Goal: Use online tool/utility: Utilize a website feature to perform a specific function

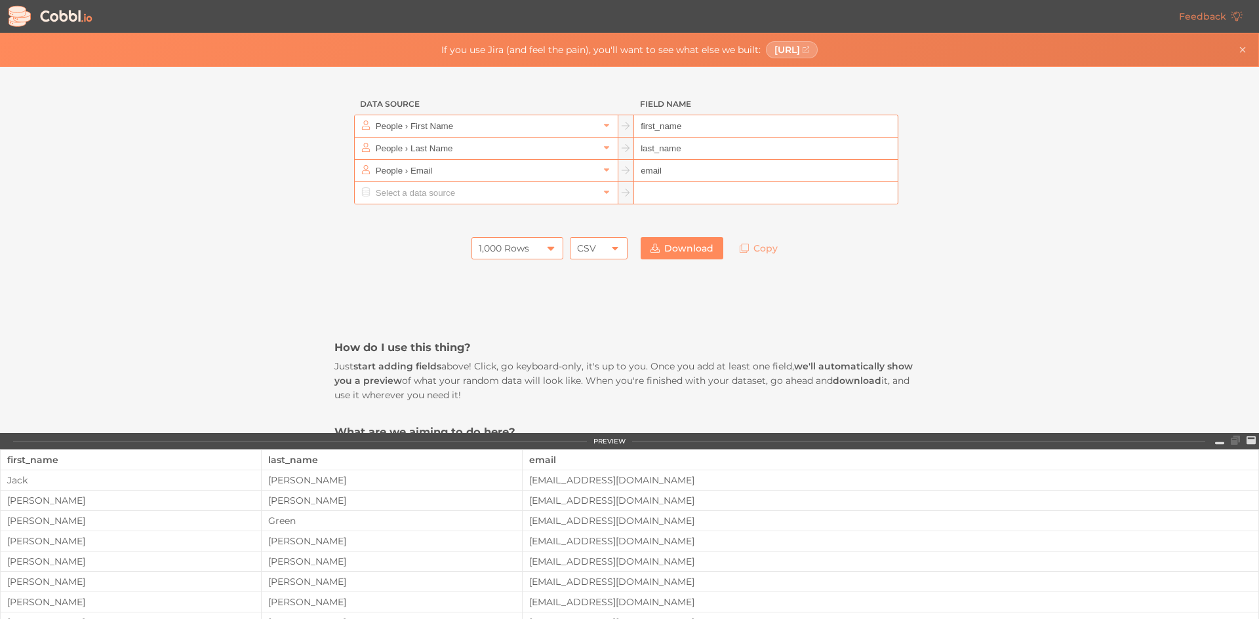
click at [546, 241] on div "1,000 Rows" at bounding box center [517, 248] width 92 height 22
drag, startPoint x: 519, startPoint y: 334, endPoint x: 524, endPoint y: 339, distance: 7.5
click at [524, 339] on li "10,000 Rows" at bounding box center [512, 337] width 90 height 22
click at [458, 130] on input "text" at bounding box center [485, 126] width 226 height 22
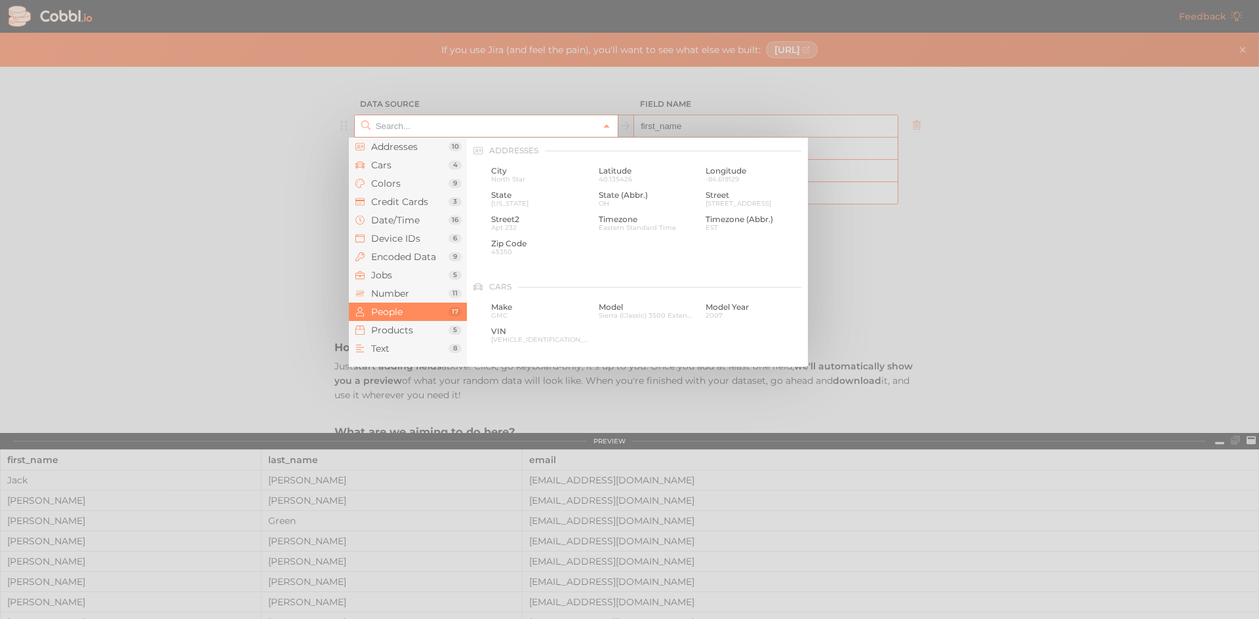
scroll to position [1010, 0]
click at [399, 286] on li "Number 11" at bounding box center [408, 293] width 118 height 18
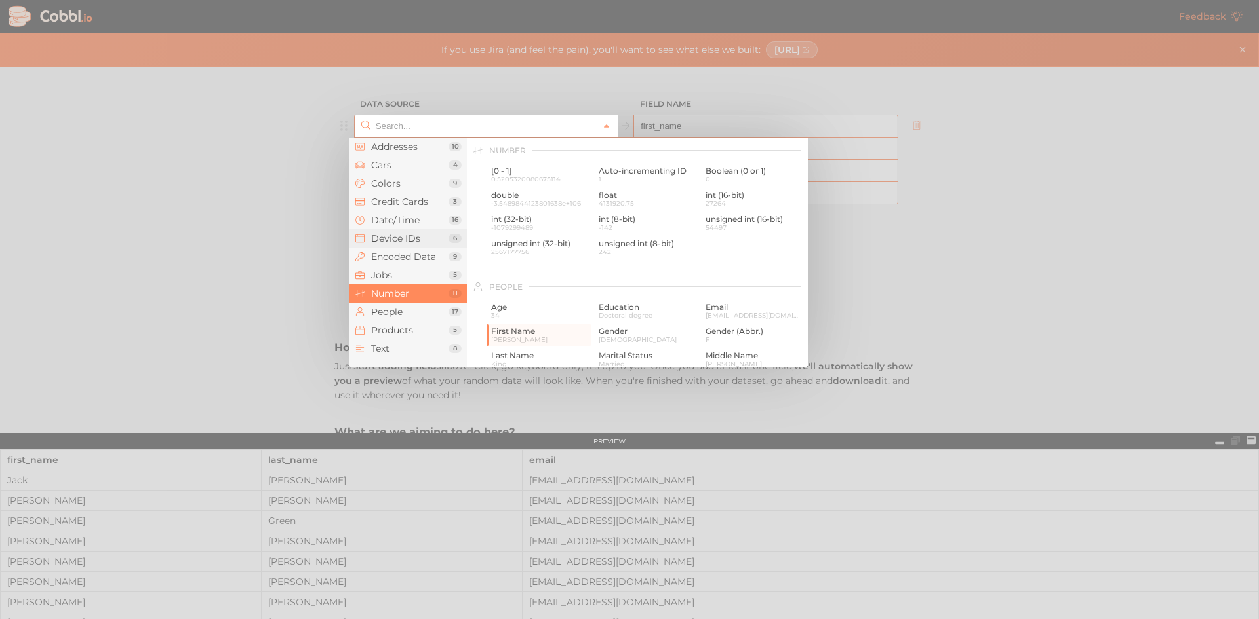
click at [398, 233] on span "Device IDs" at bounding box center [409, 238] width 77 height 10
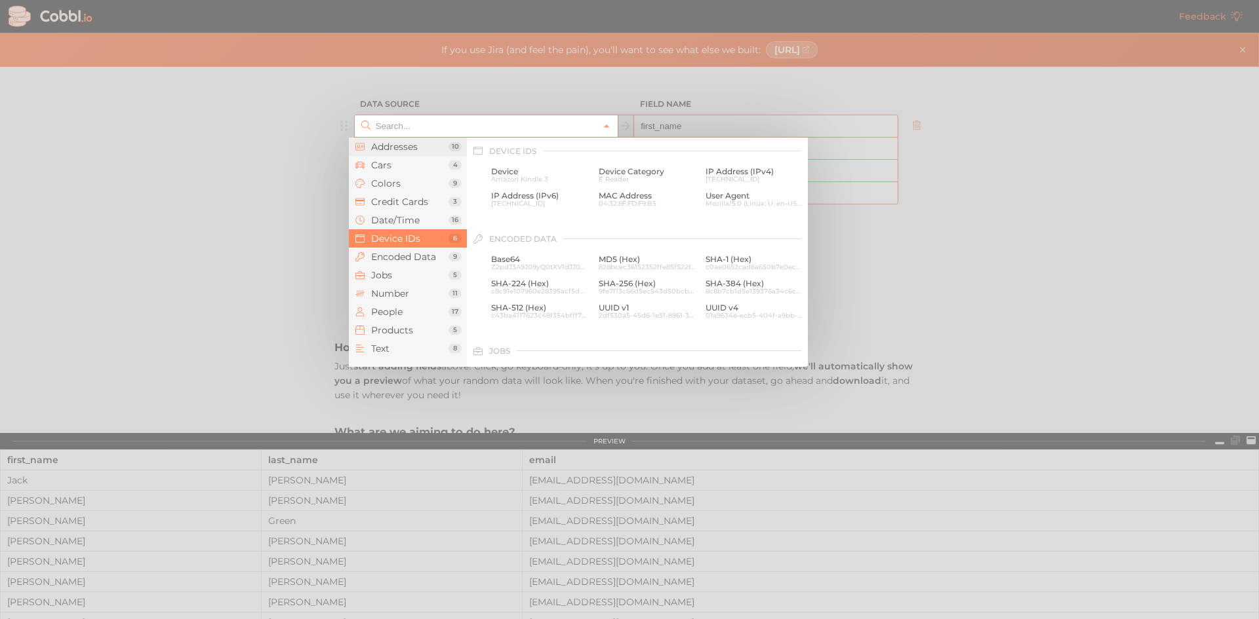
click at [393, 153] on li "Addresses 10" at bounding box center [408, 147] width 118 height 18
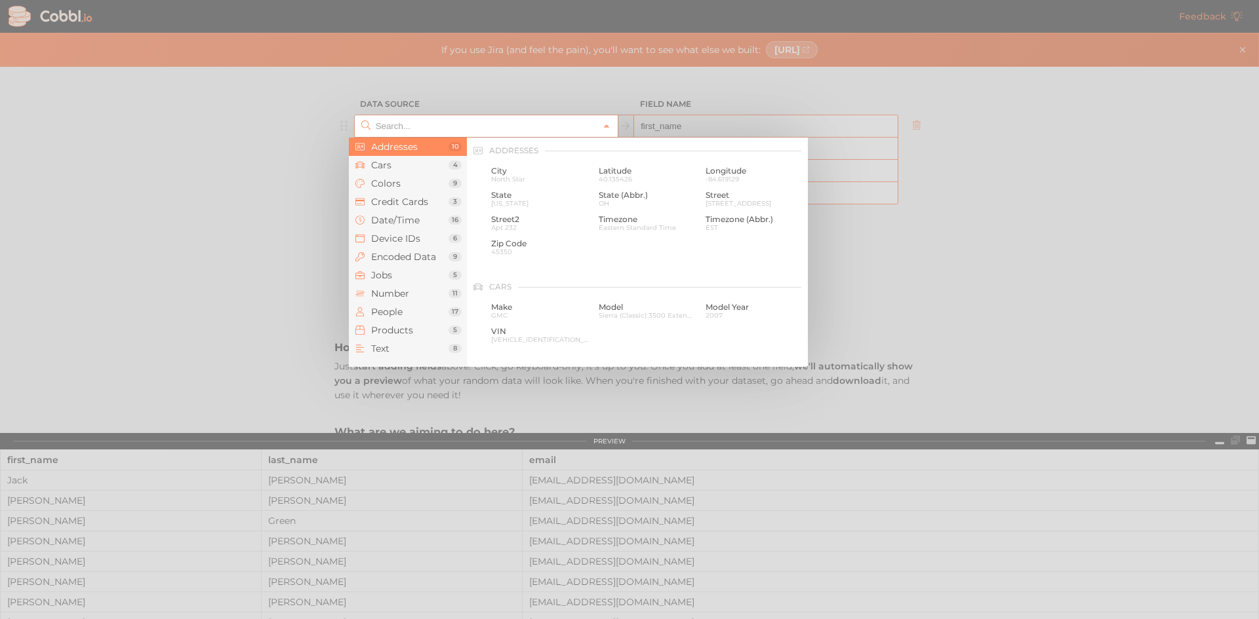
click at [269, 187] on div at bounding box center [629, 309] width 1259 height 619
type input "People › First Name"
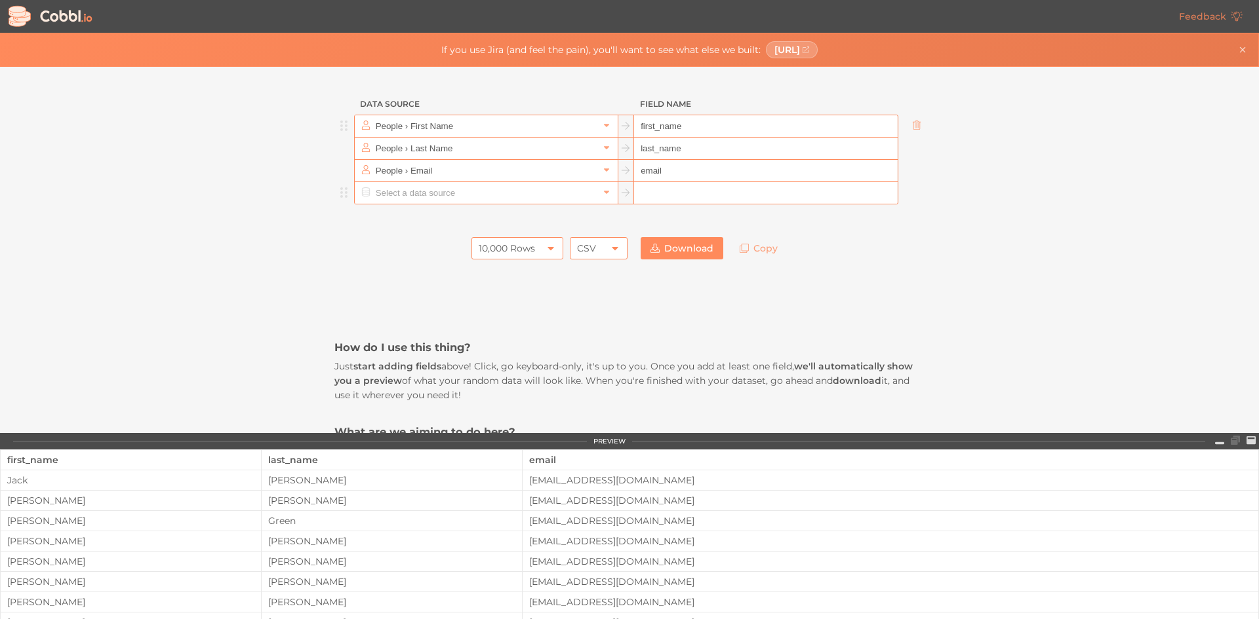
click at [471, 203] on input "text" at bounding box center [485, 193] width 226 height 22
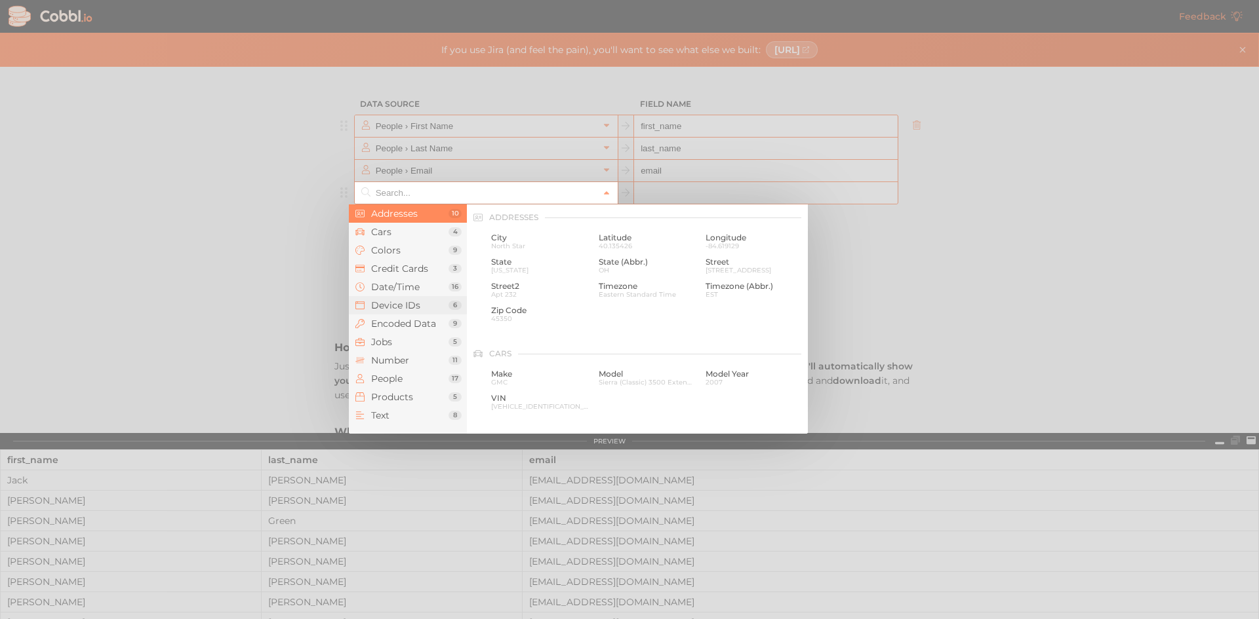
click at [415, 300] on span "Device IDs" at bounding box center [409, 305] width 77 height 10
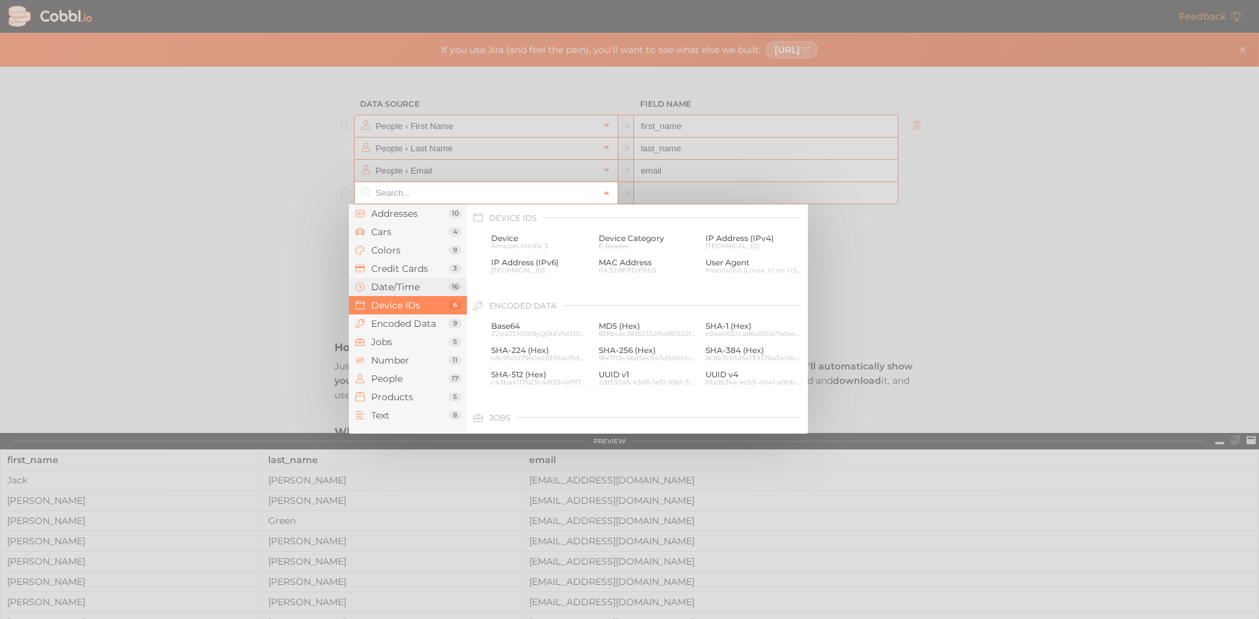
click at [411, 290] on span "Date/Time" at bounding box center [409, 287] width 77 height 10
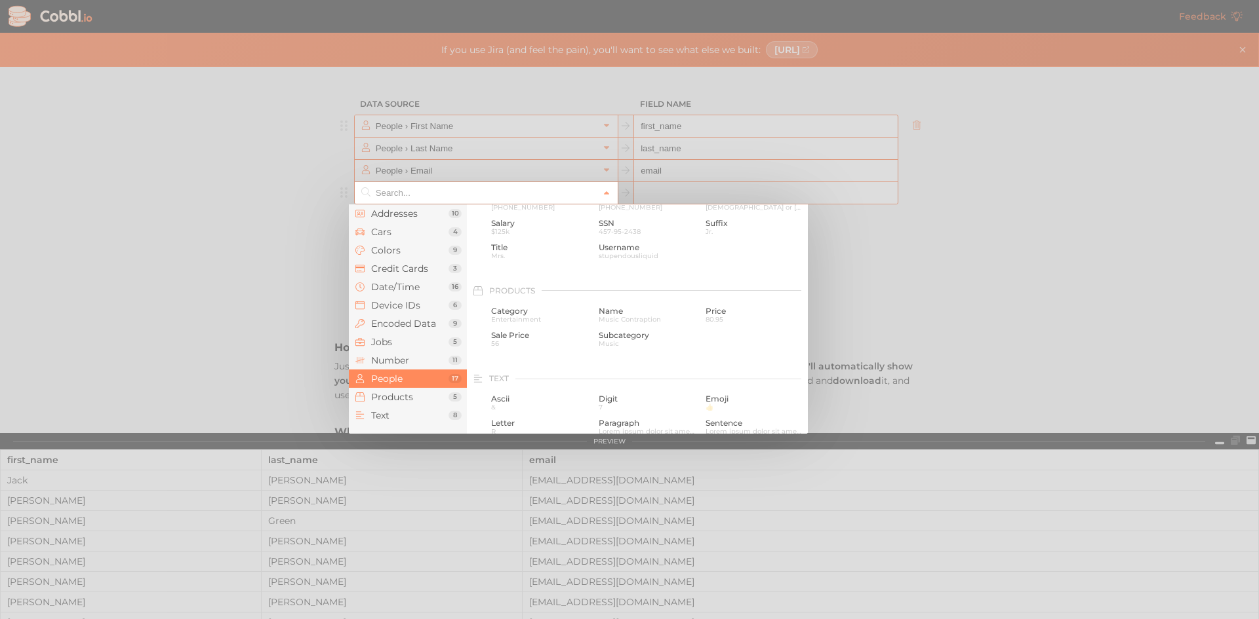
scroll to position [1252, 0]
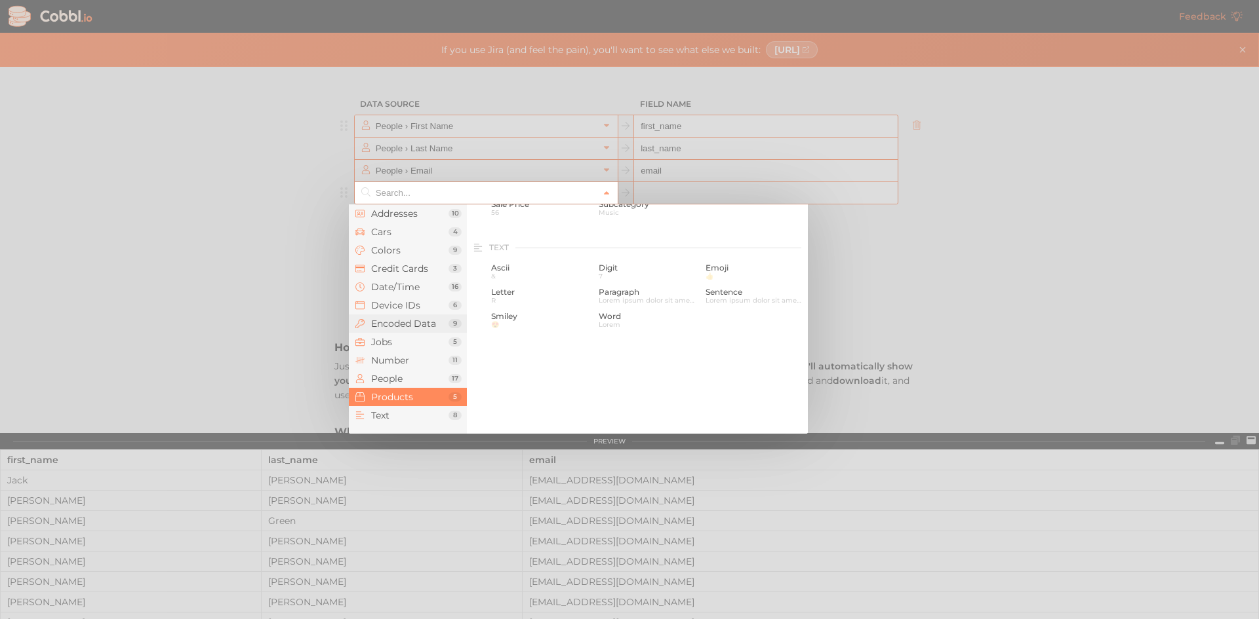
click at [402, 323] on span "Encoded Data" at bounding box center [409, 324] width 77 height 10
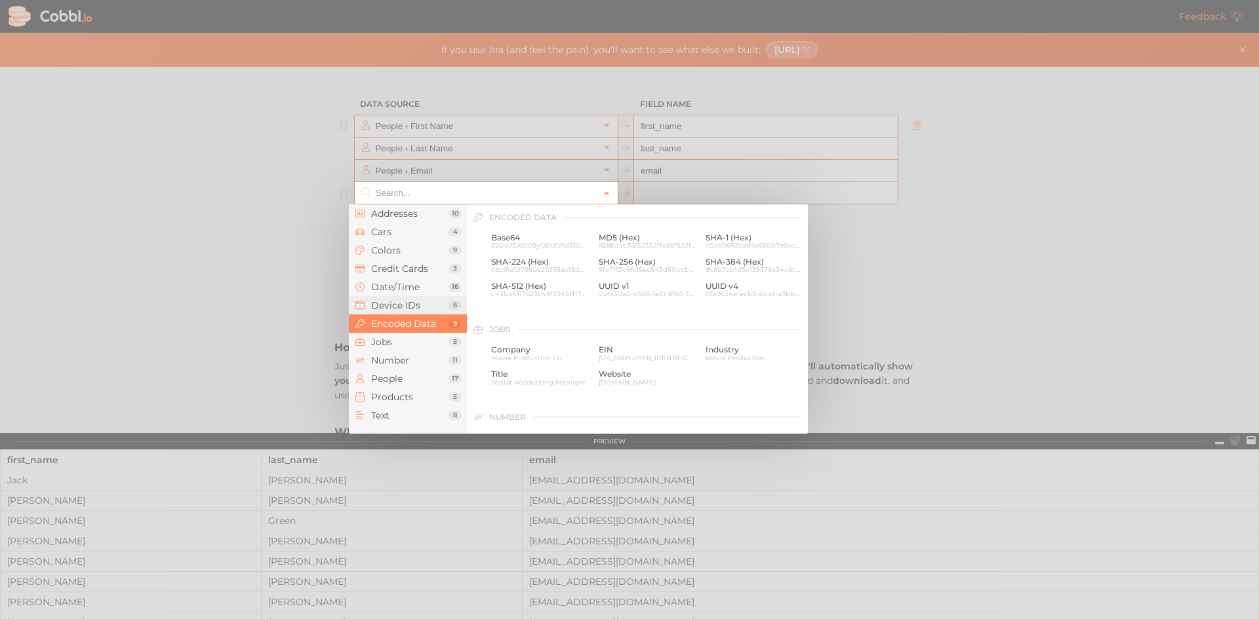
click at [382, 304] on span "Device IDs" at bounding box center [409, 305] width 77 height 10
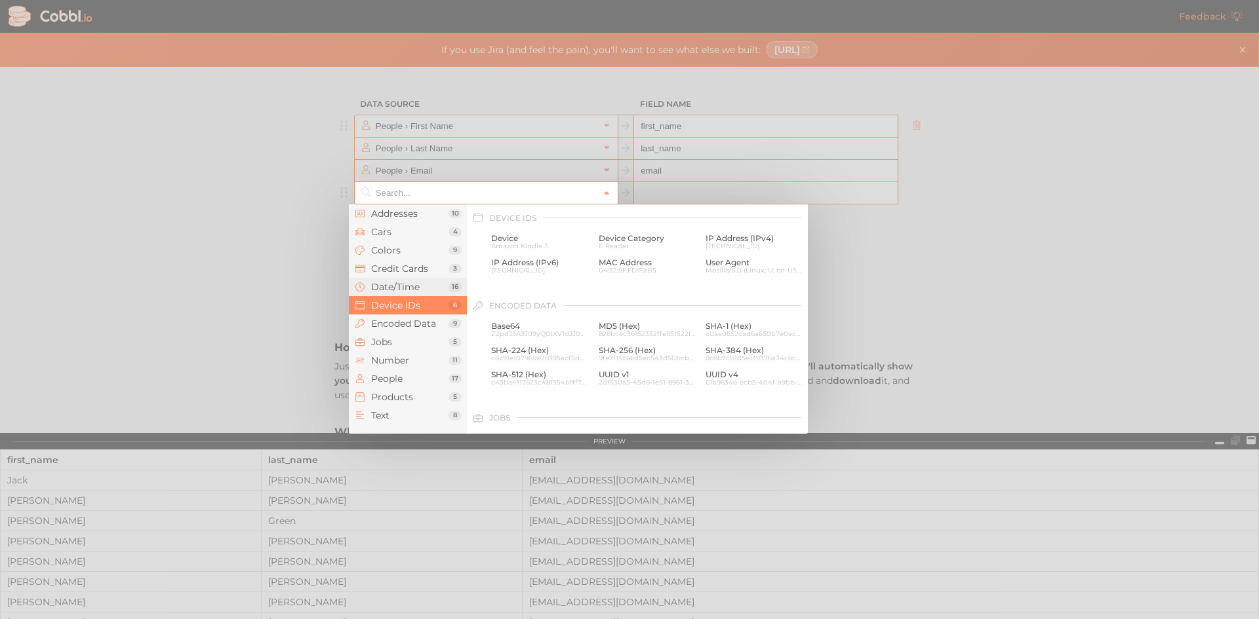
click at [389, 288] on span "Date/Time" at bounding box center [409, 287] width 77 height 10
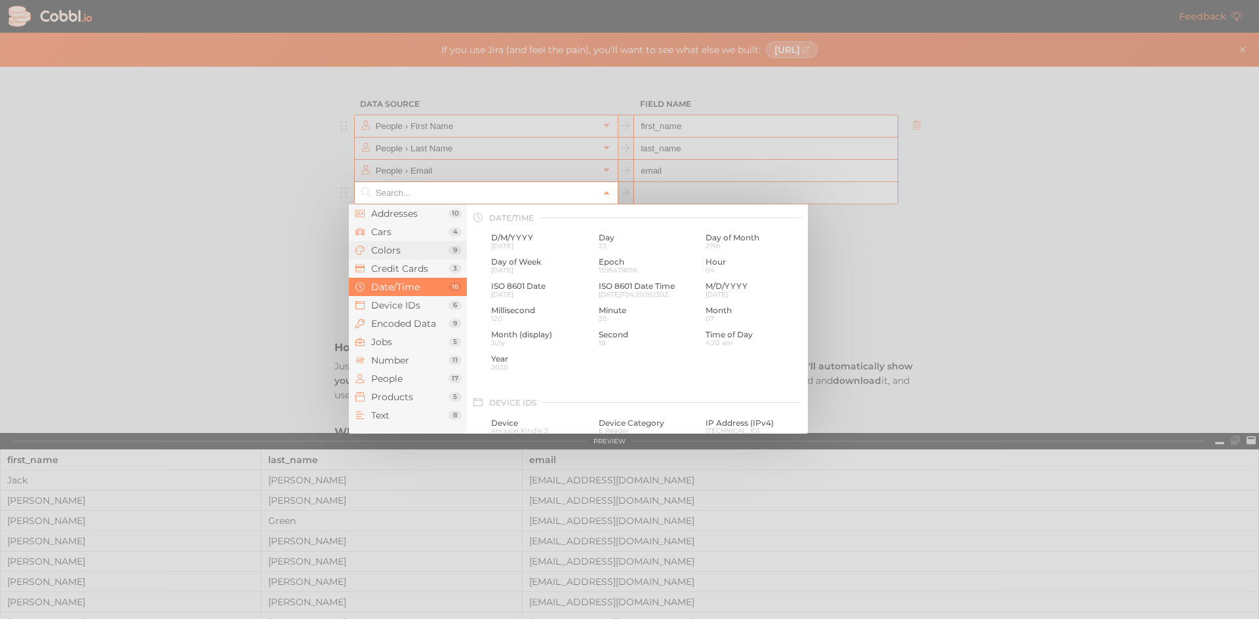
click at [385, 252] on span "Colors" at bounding box center [409, 250] width 77 height 10
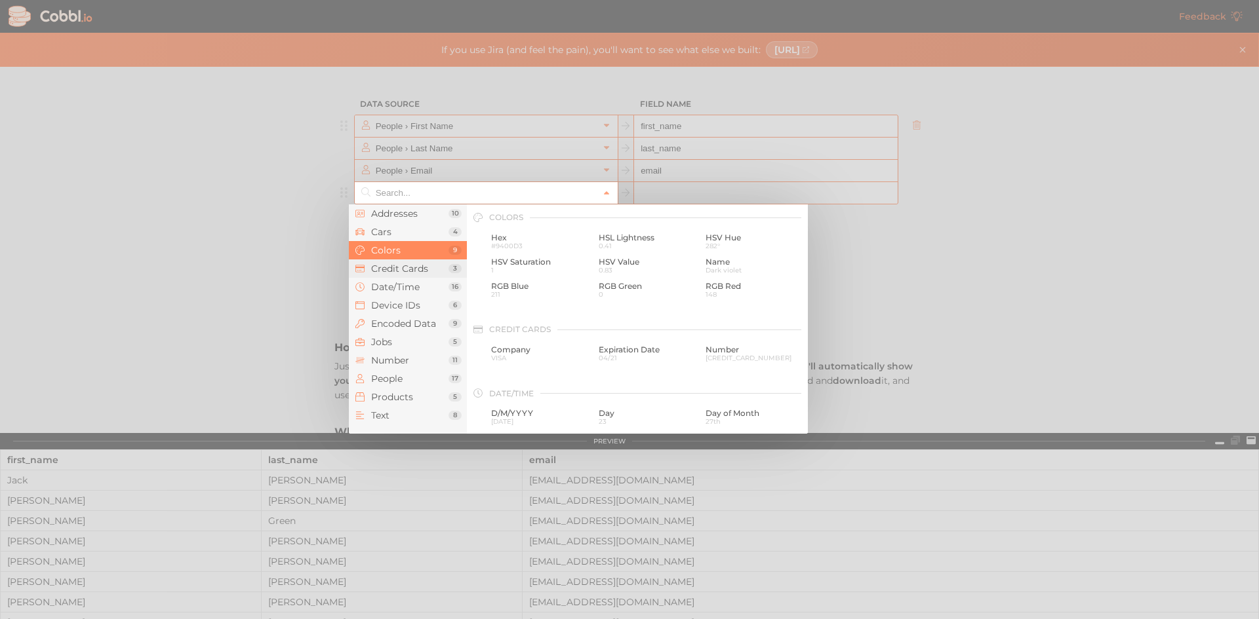
click at [387, 268] on span "Credit Cards" at bounding box center [409, 269] width 77 height 10
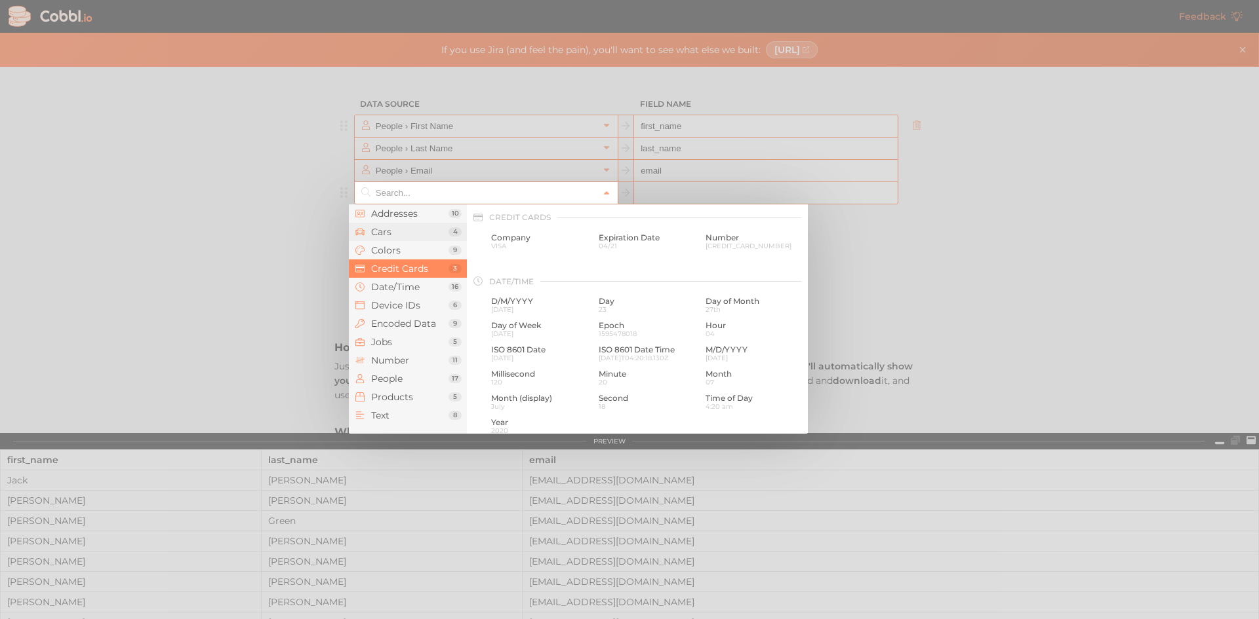
click at [391, 237] on span "Cars" at bounding box center [409, 232] width 77 height 10
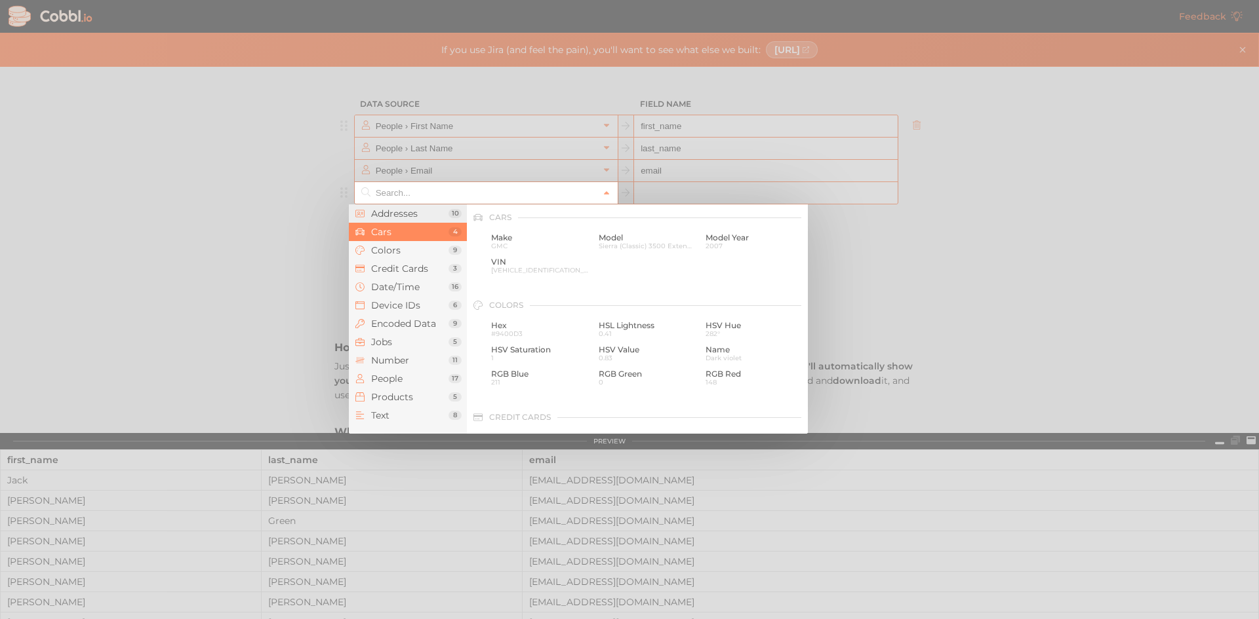
click at [382, 213] on span "Addresses" at bounding box center [409, 213] width 77 height 10
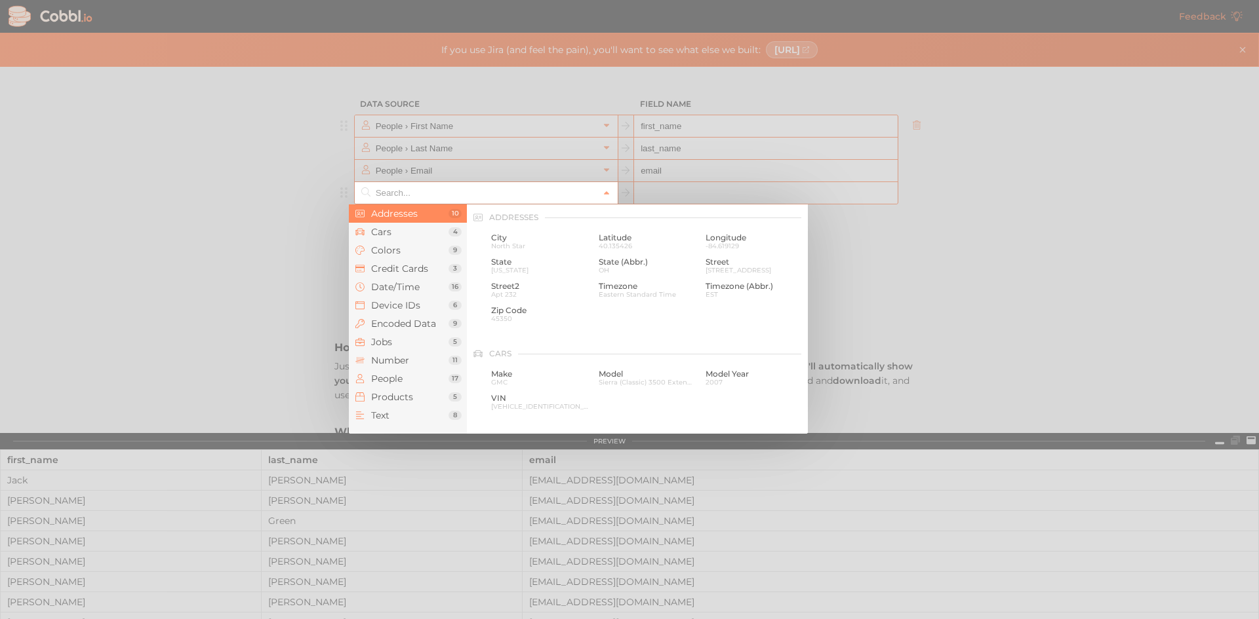
click at [150, 240] on div at bounding box center [629, 309] width 1259 height 619
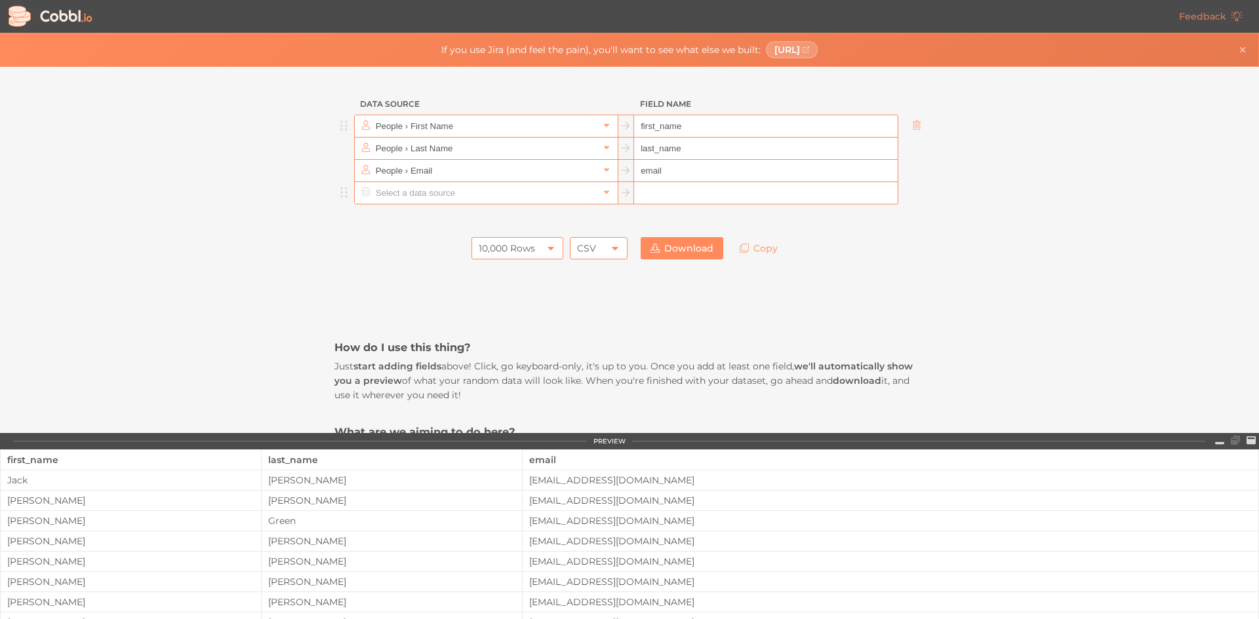
scroll to position [262, 0]
